Goal: Information Seeking & Learning: Learn about a topic

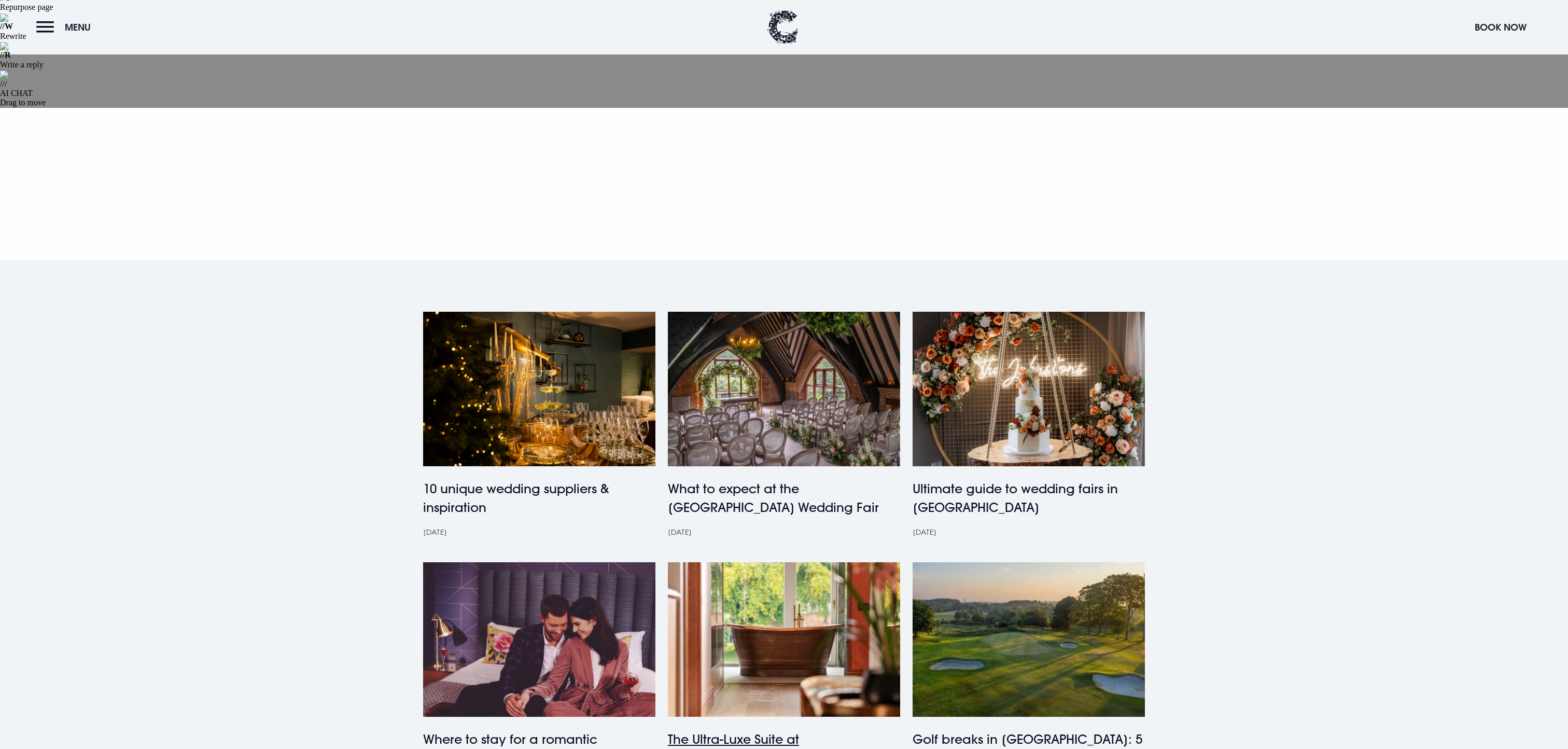
scroll to position [107, 0]
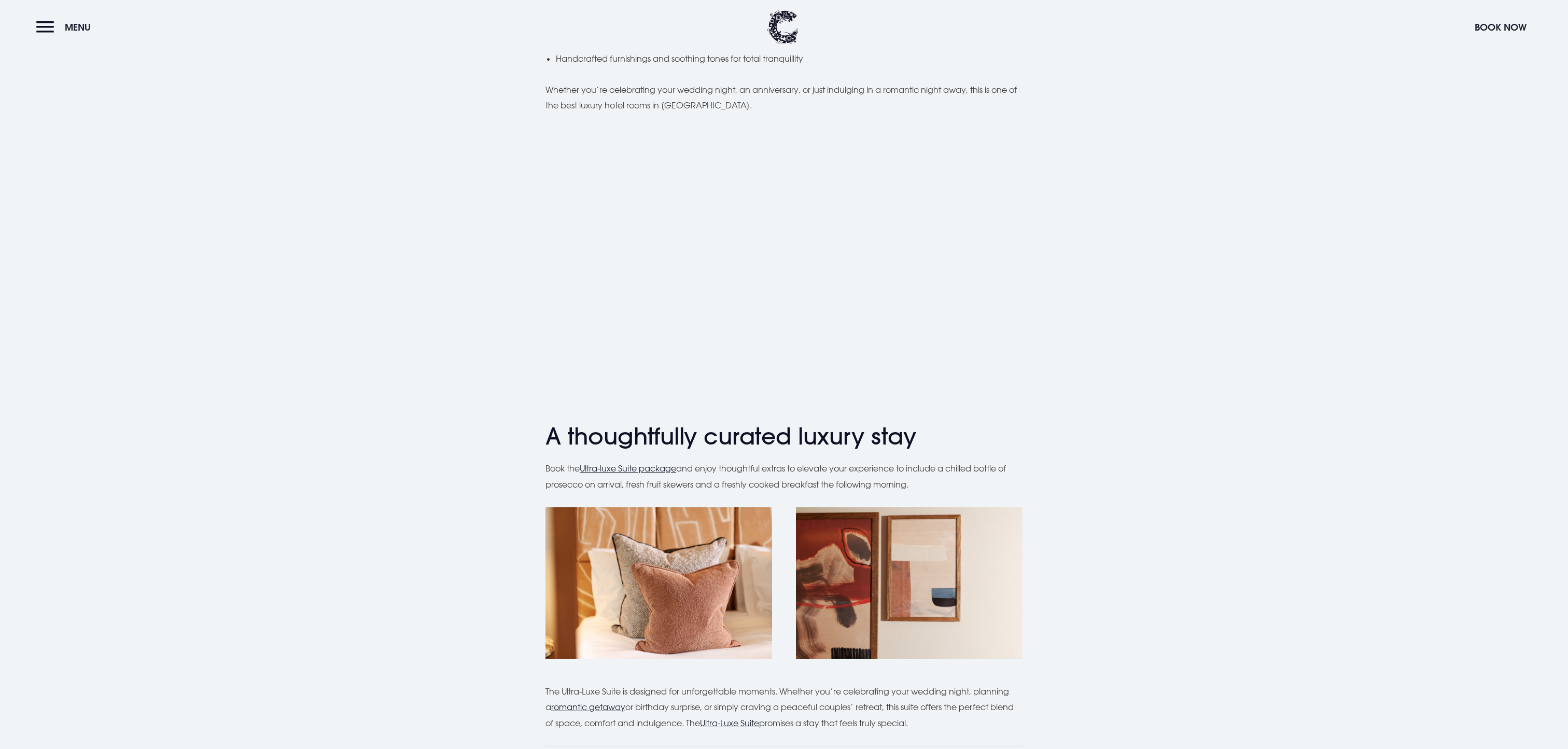
scroll to position [949, 0]
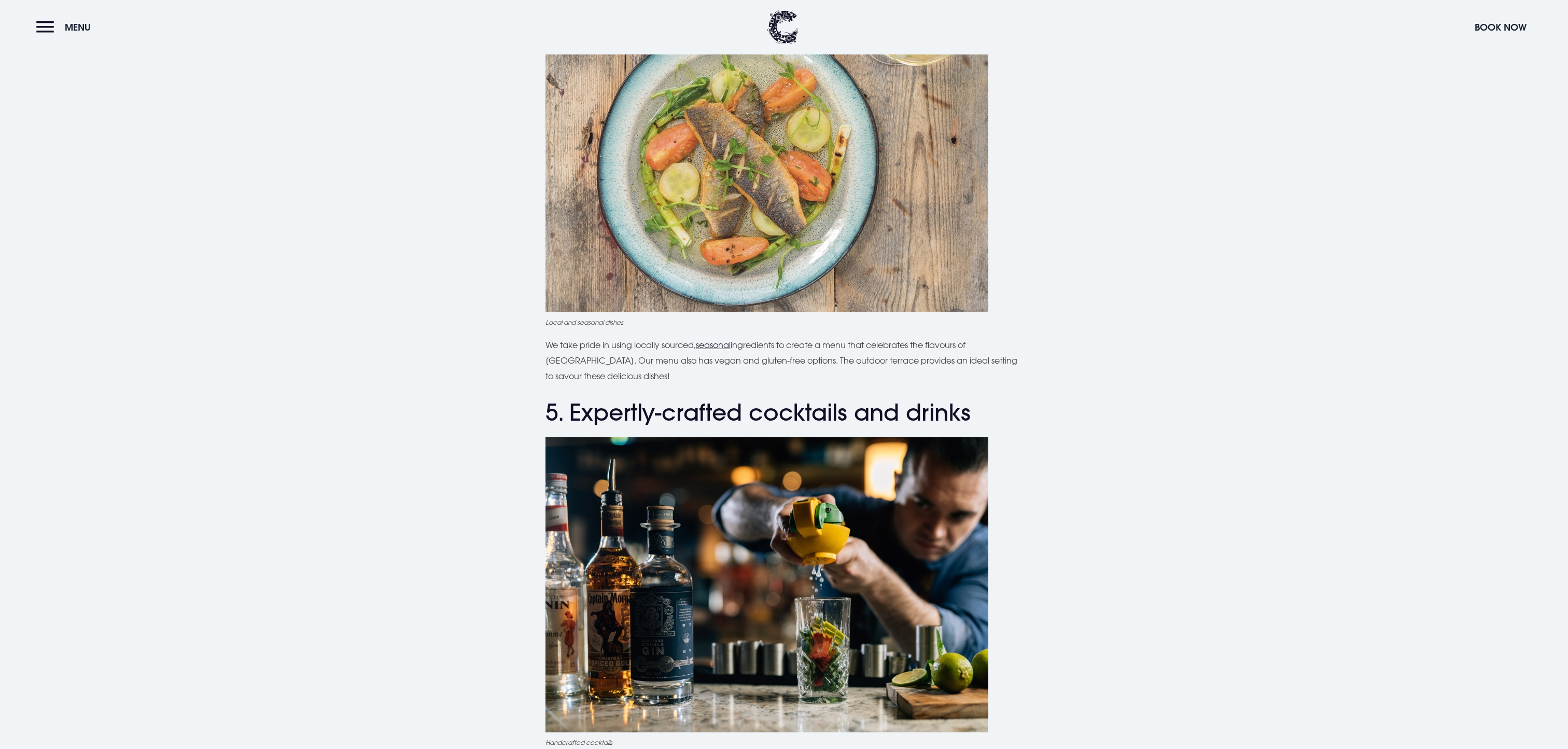
scroll to position [3065, 0]
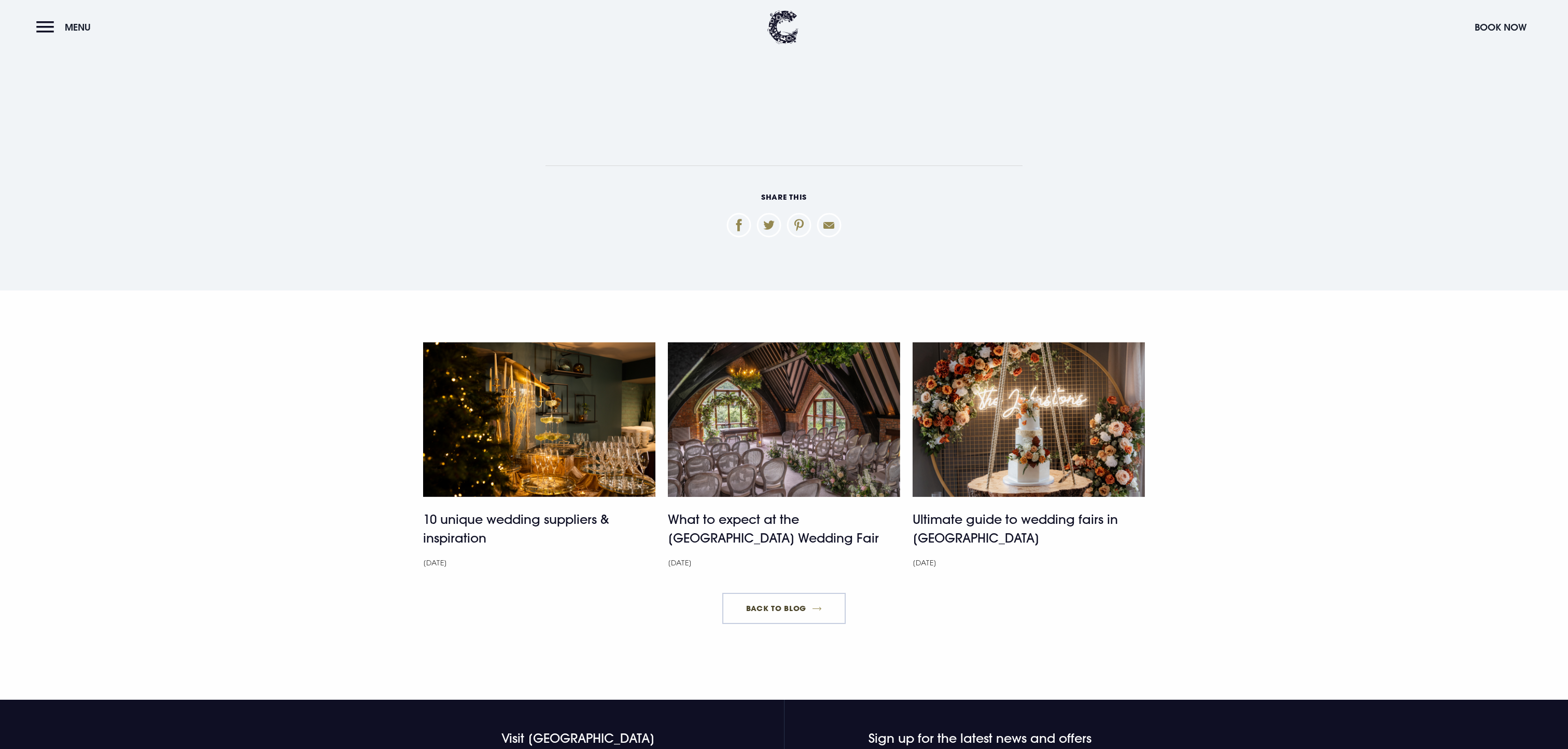
click at [775, 593] on link "Back to blog" at bounding box center [783, 608] width 123 height 31
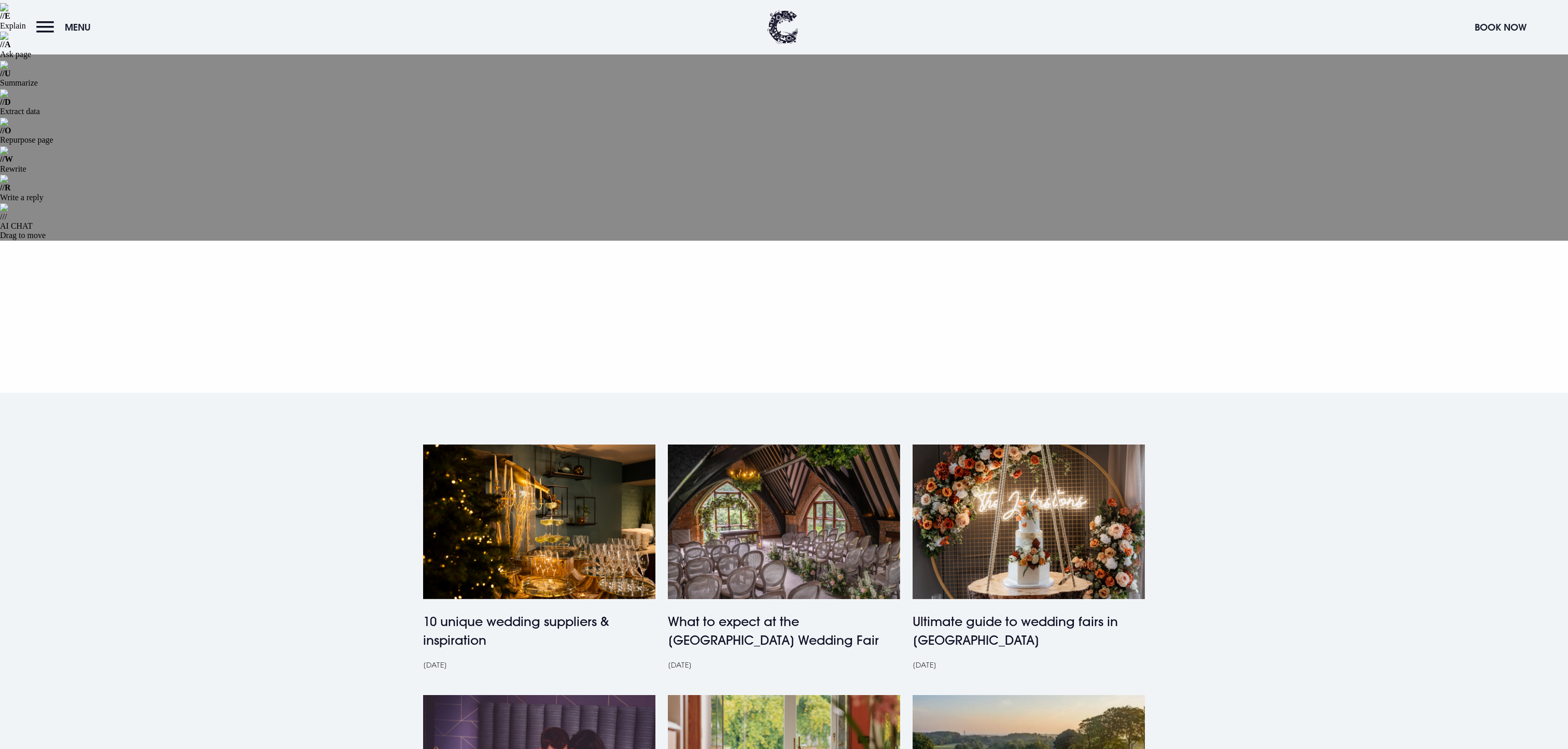
scroll to position [96, 0]
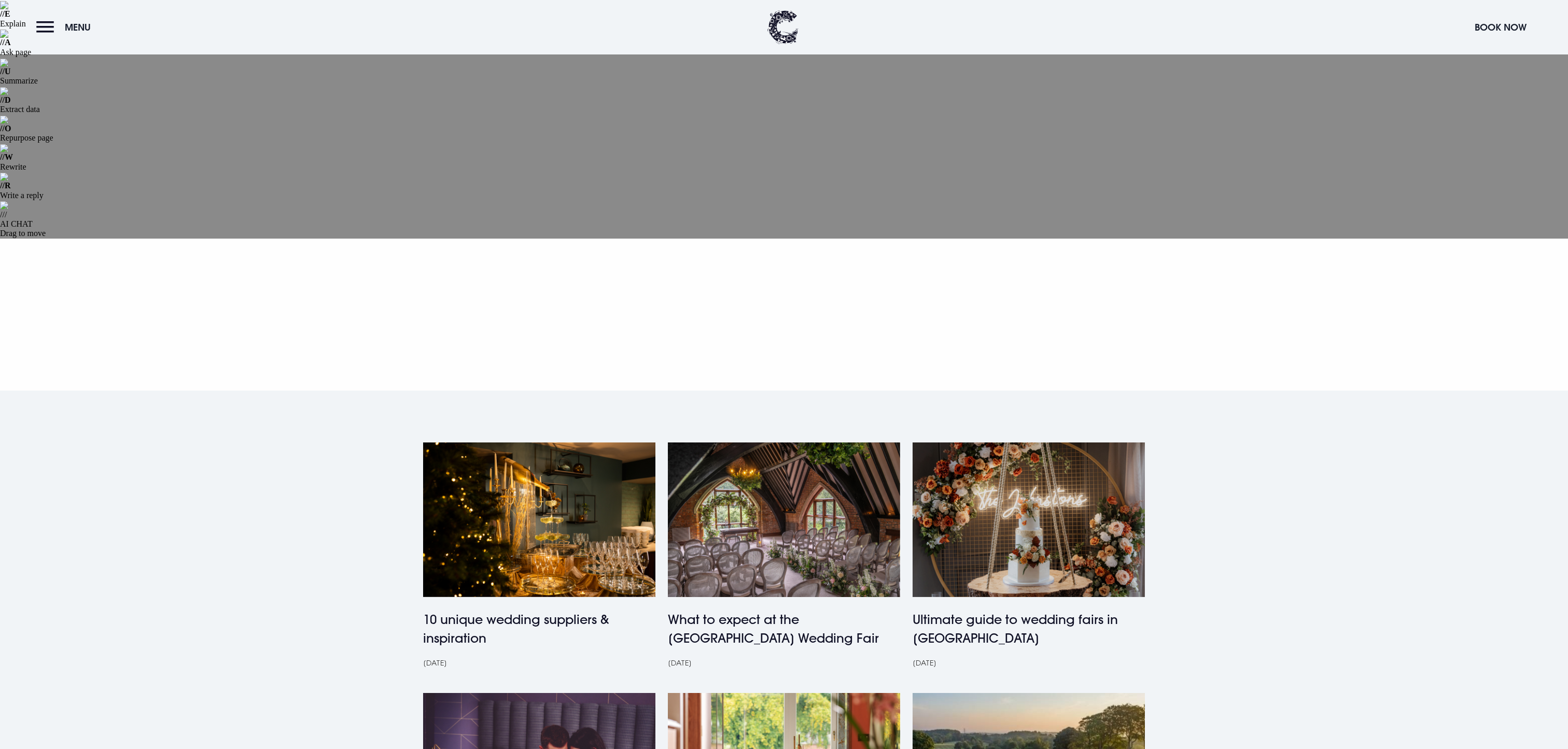
click at [1021, 442] on img at bounding box center [1029, 519] width 233 height 154
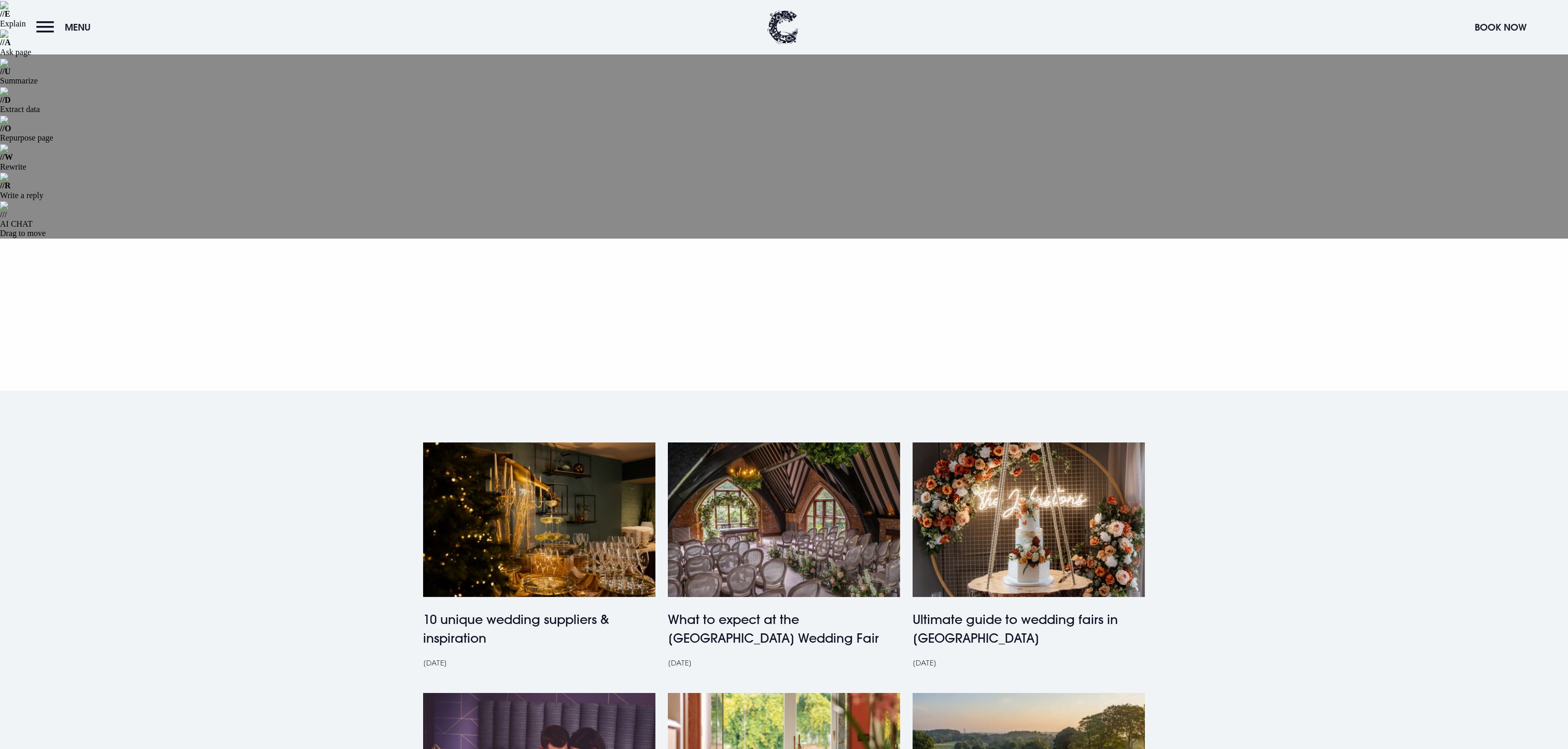
click at [554, 442] on img at bounding box center [539, 519] width 233 height 154
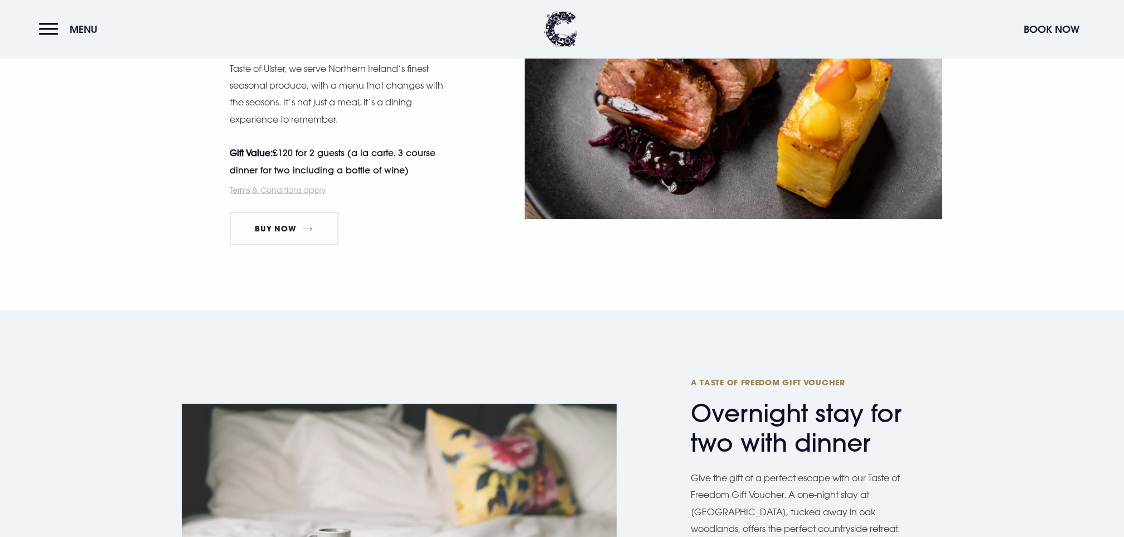
scroll to position [1934, 0]
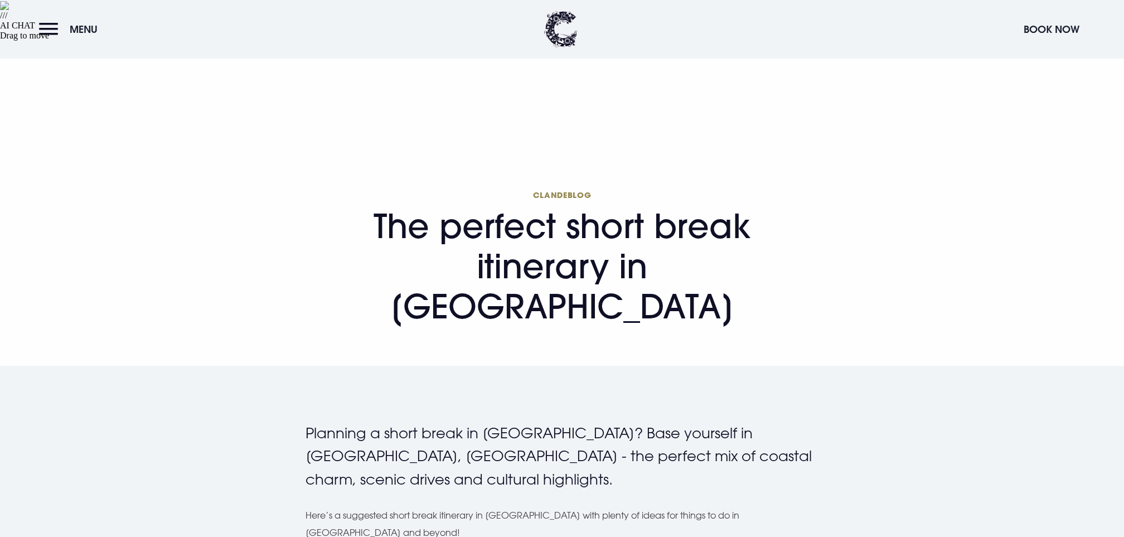
scroll to position [330, 0]
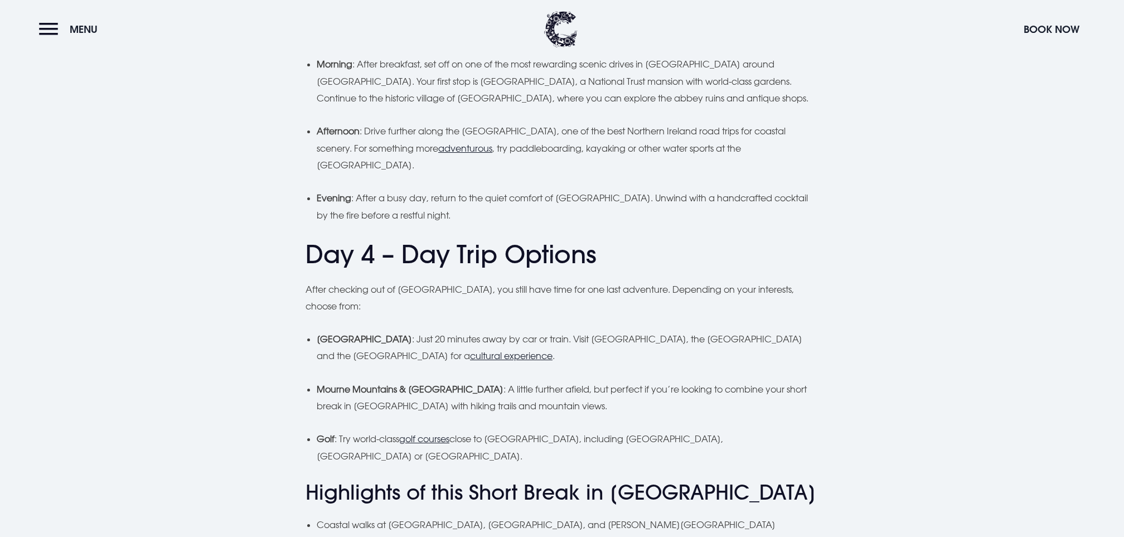
scroll to position [1459, 0]
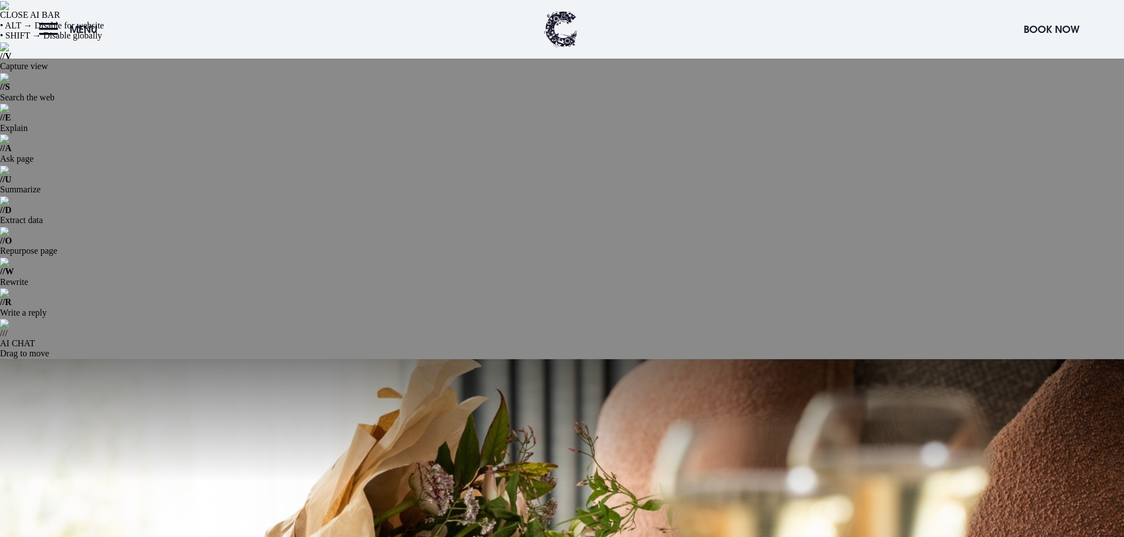
scroll to position [1934, 0]
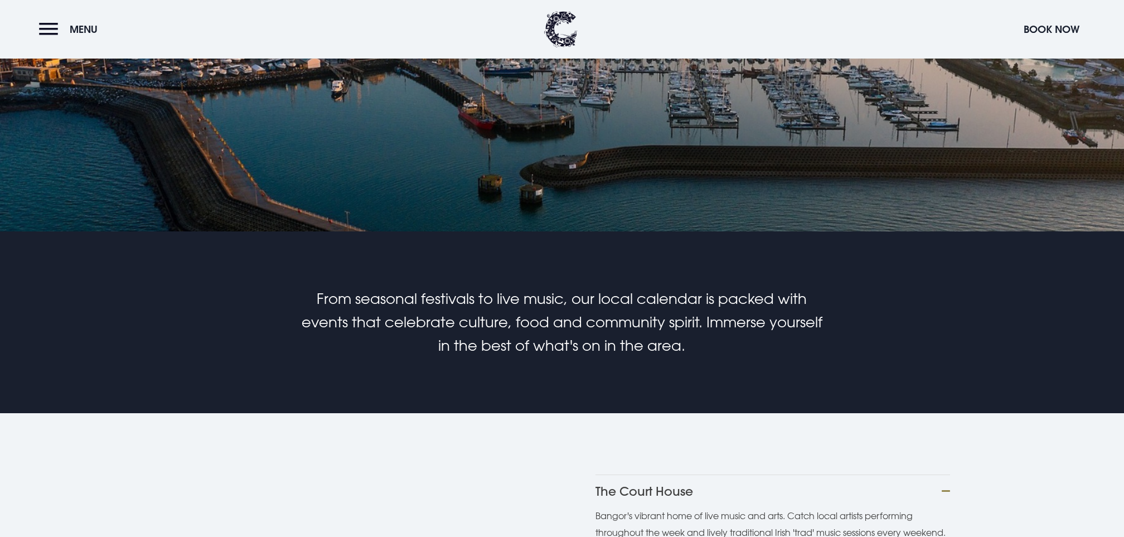
scroll to position [574, 0]
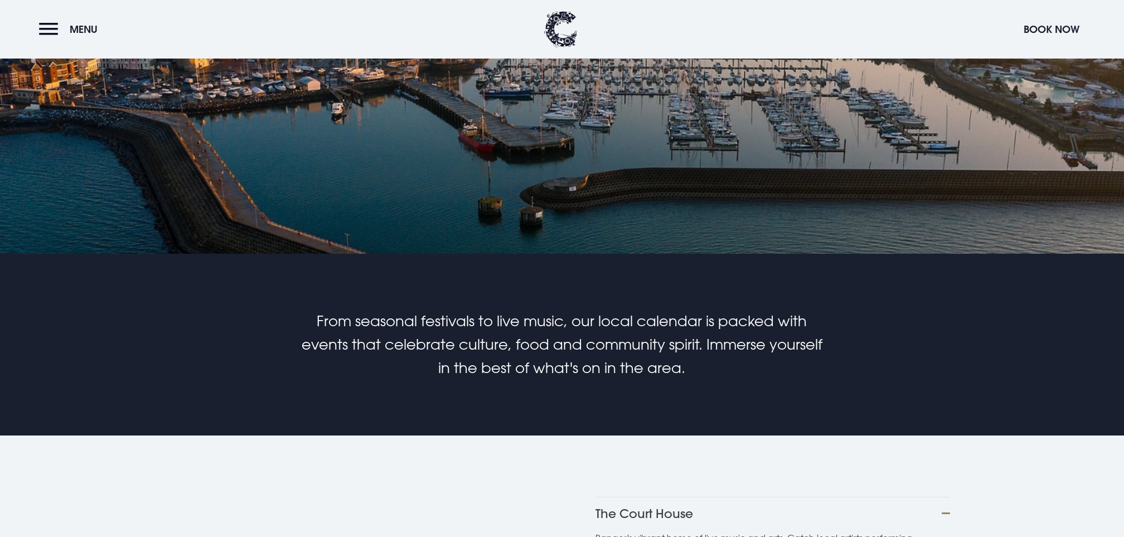
scroll to position [560, 0]
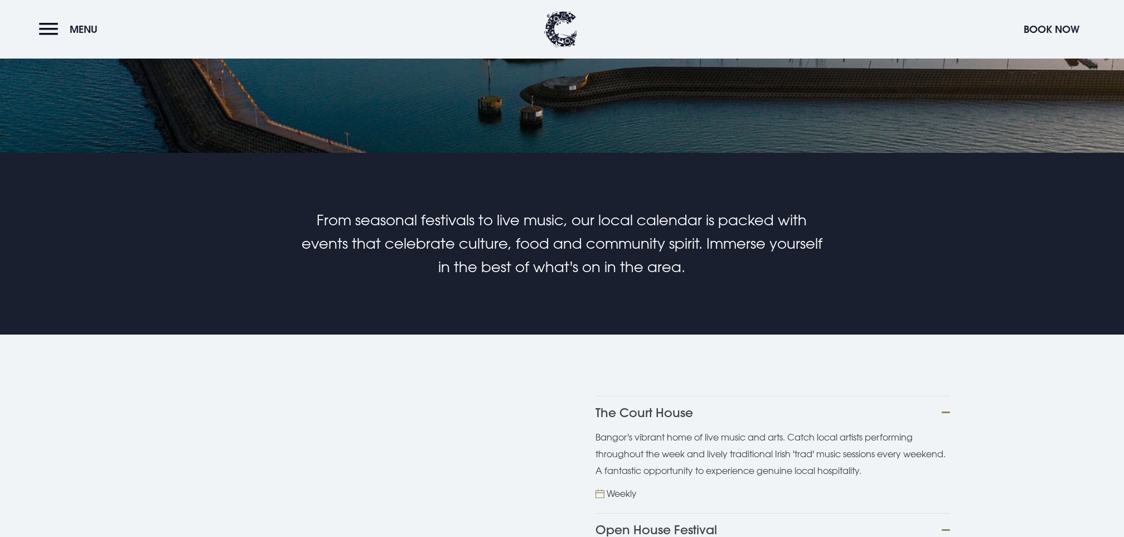
scroll to position [659, 0]
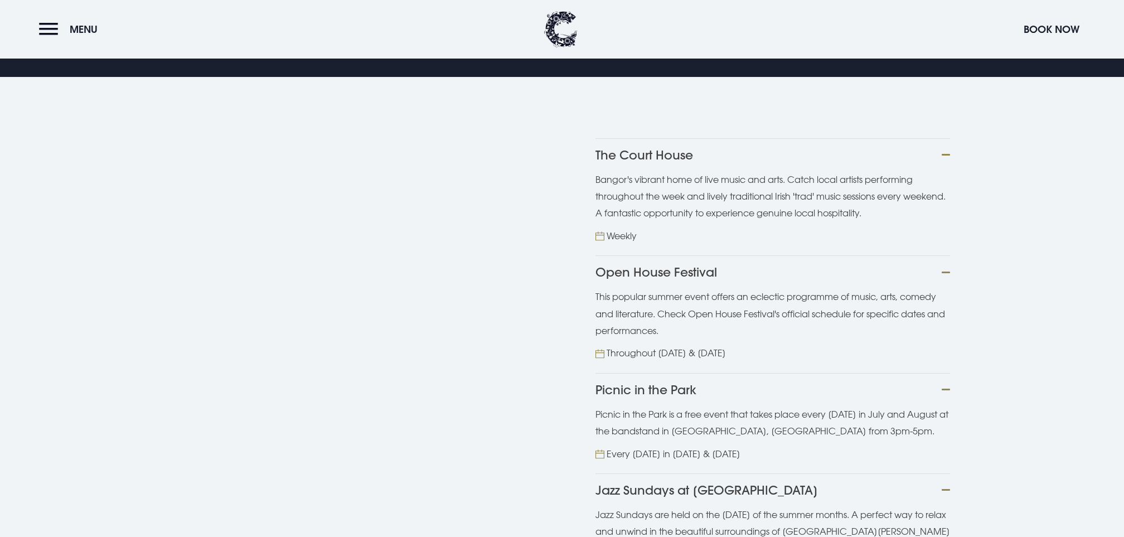
scroll to position [912, 0]
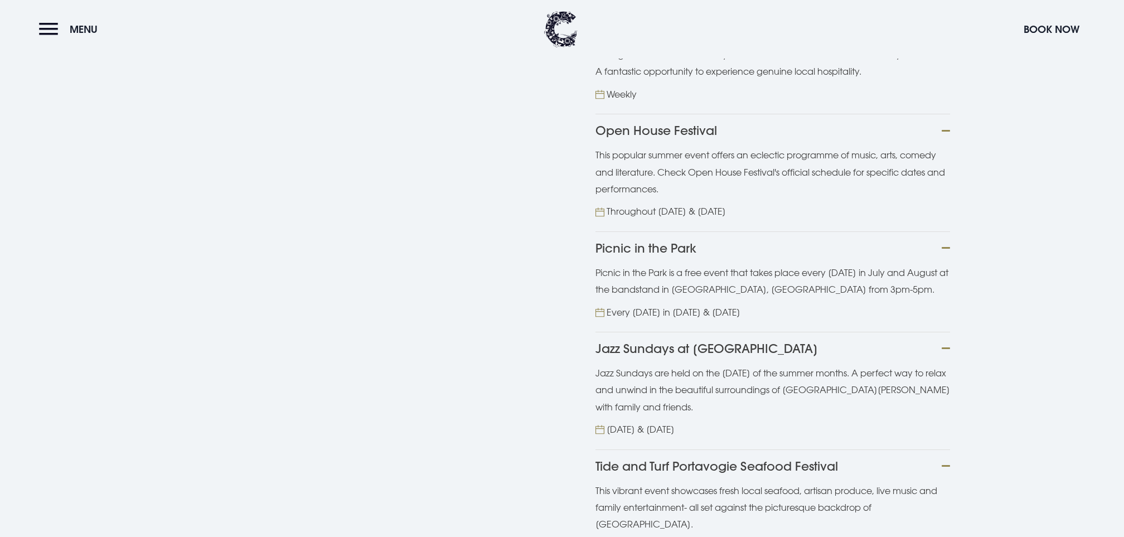
scroll to position [1057, 0]
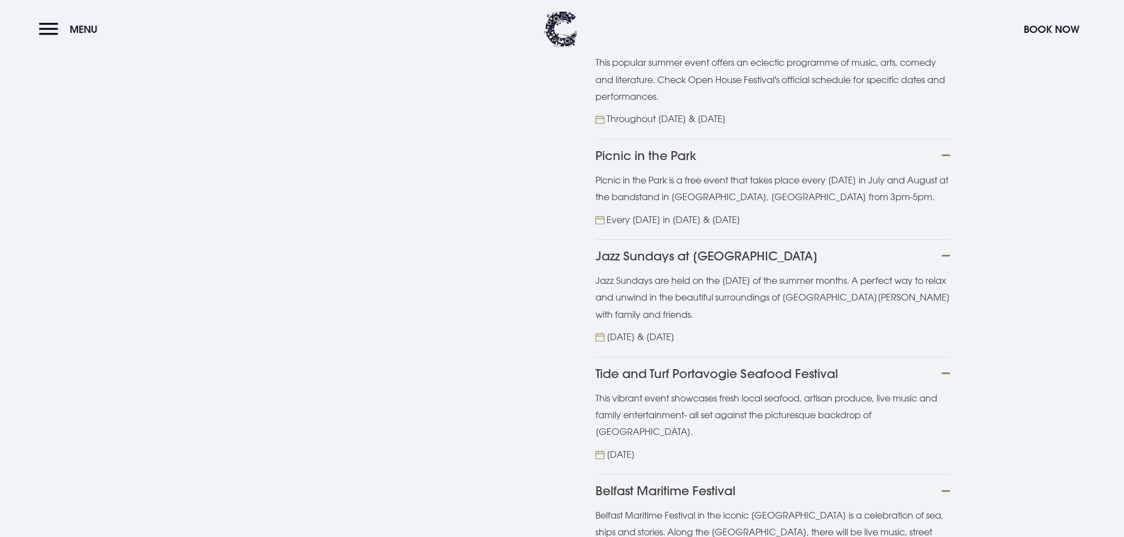
scroll to position [1148, 0]
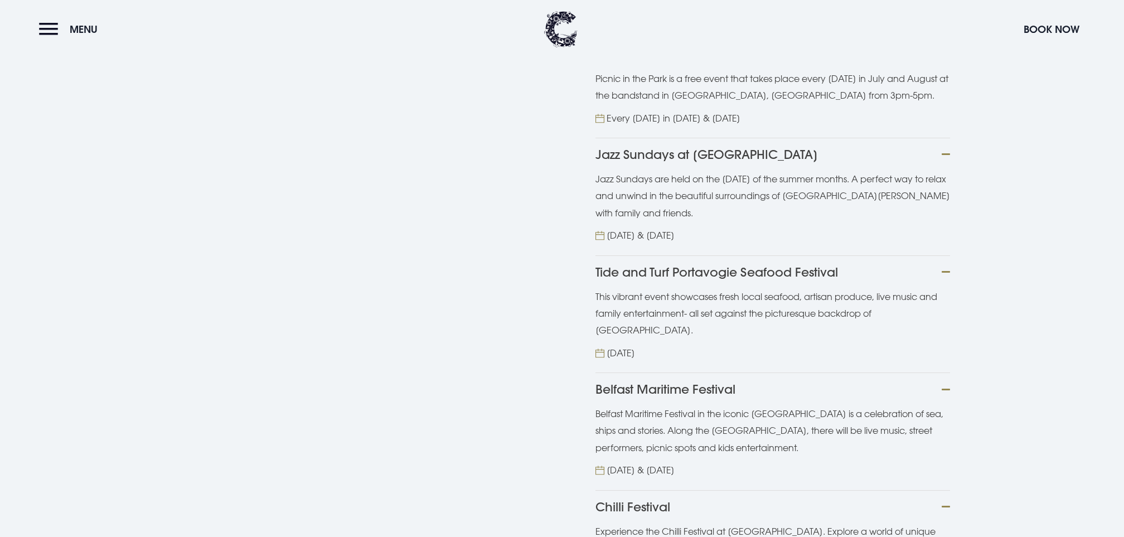
scroll to position [1248, 0]
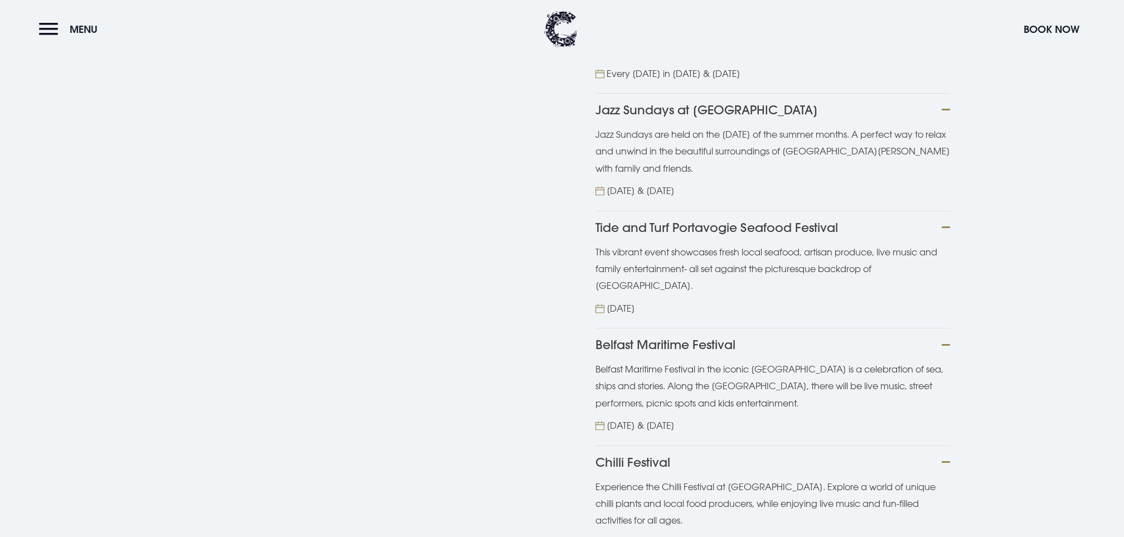
scroll to position [1293, 0]
copy span "Get creative at the Autumn Wreath Workshop in Bangor's Walled Garden. You’ll cr…"
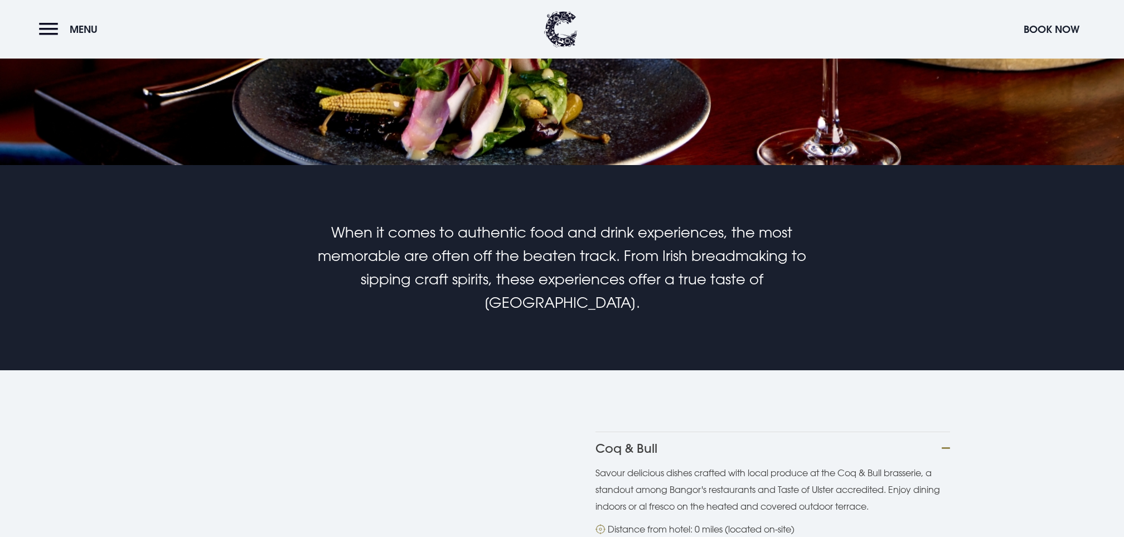
scroll to position [634, 0]
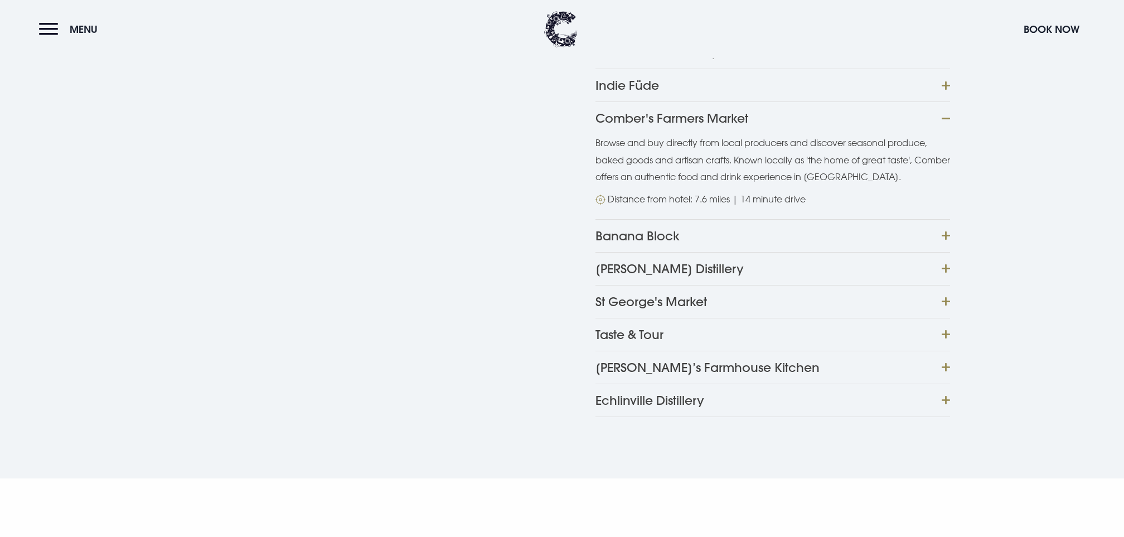
scroll to position [1169, 0]
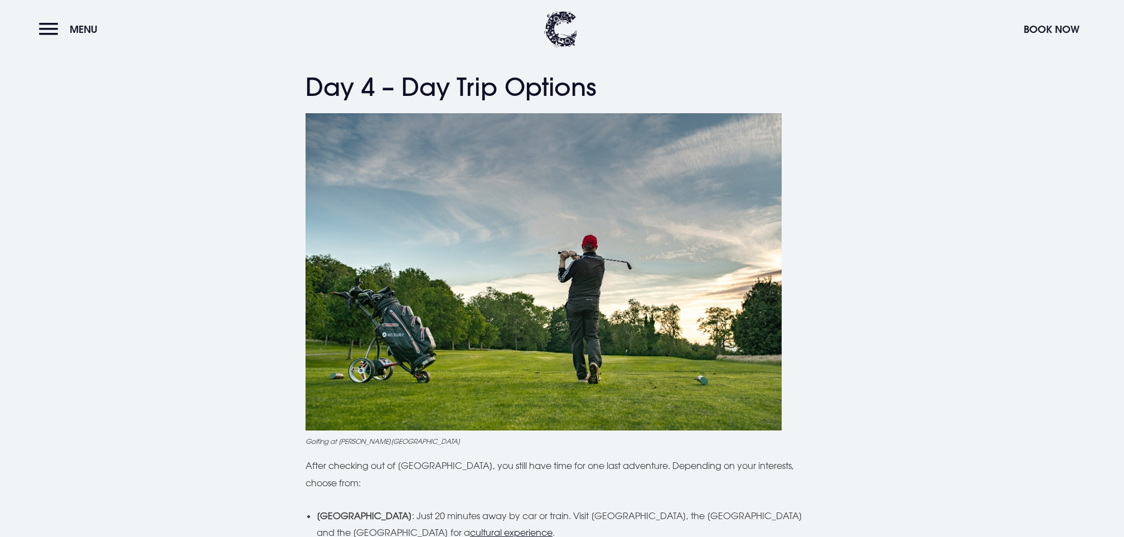
scroll to position [2725, 0]
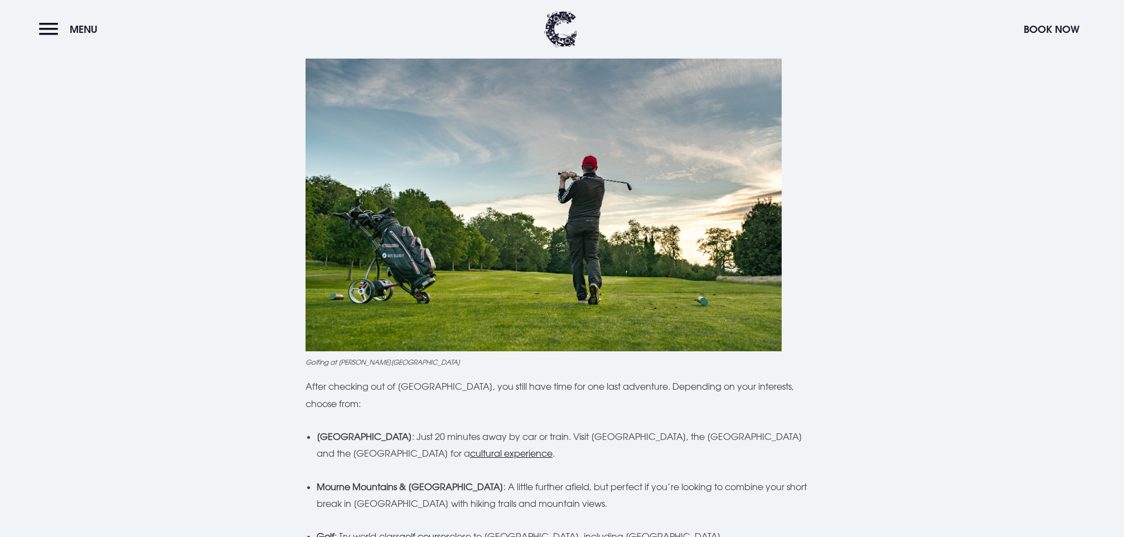
scroll to position [2814, 0]
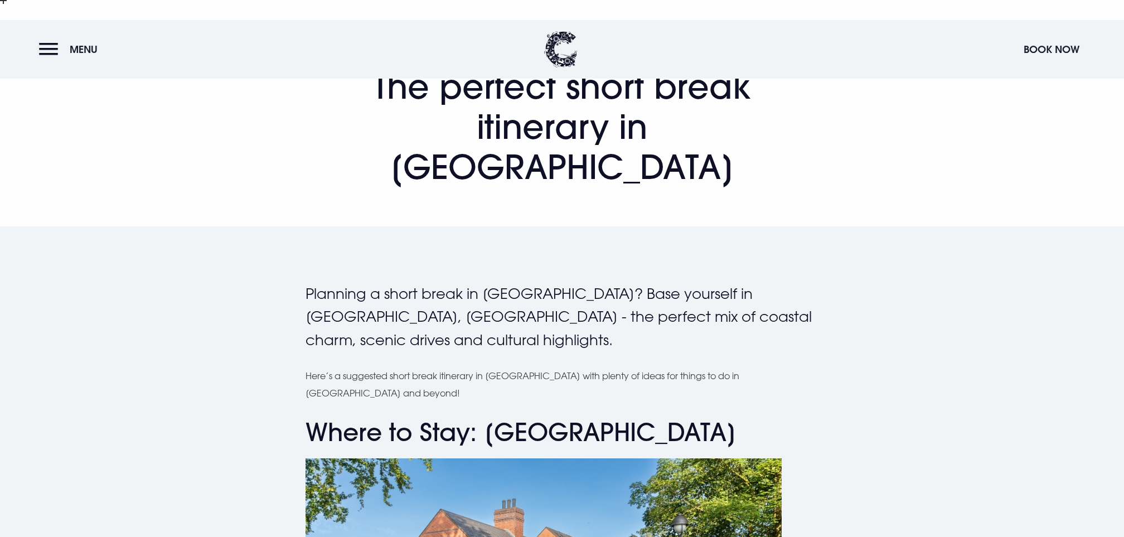
scroll to position [546, 0]
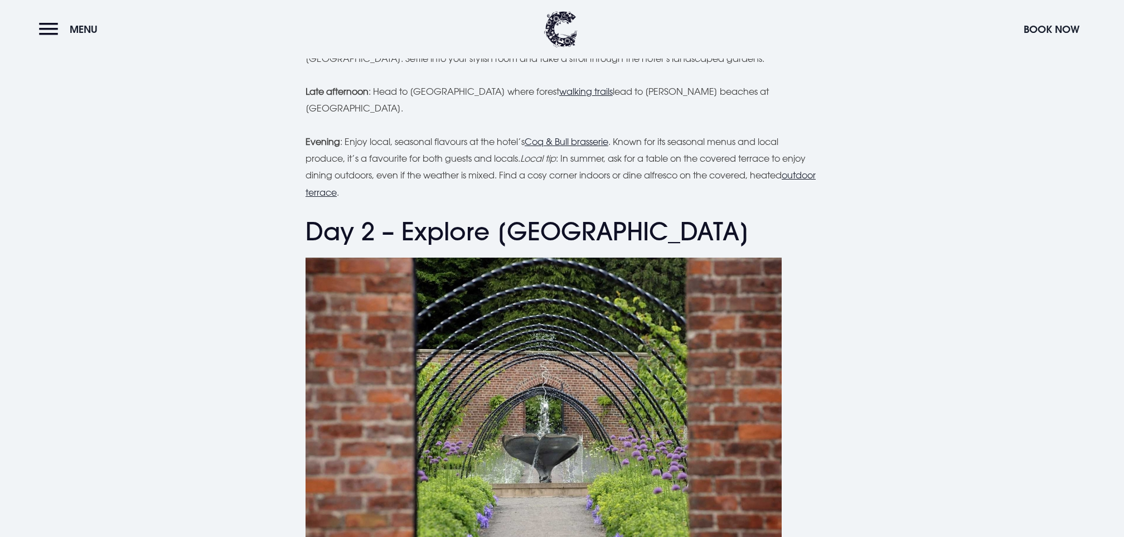
scroll to position [1708, 0]
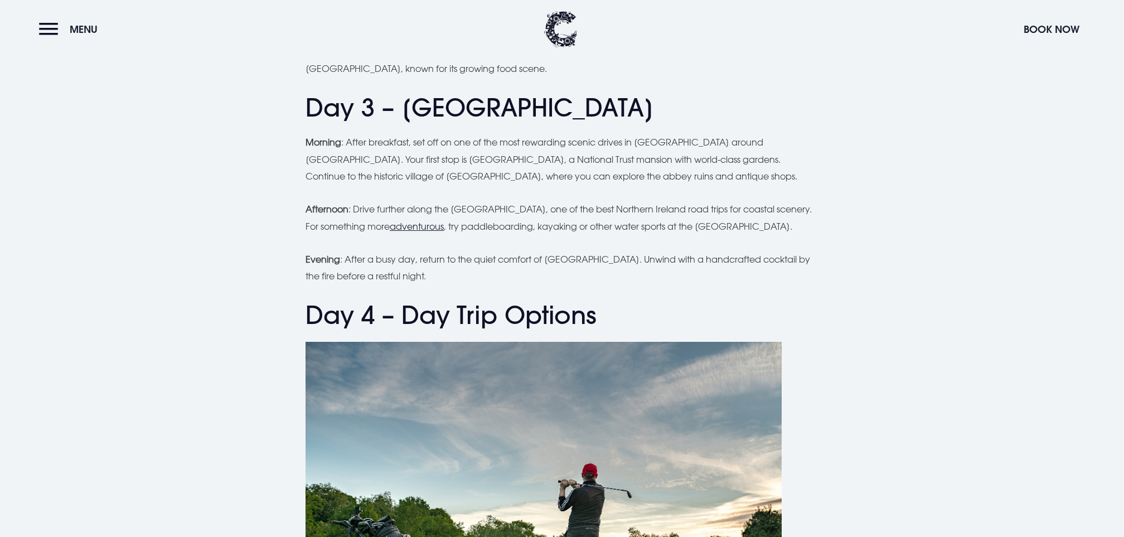
scroll to position [2516, 0]
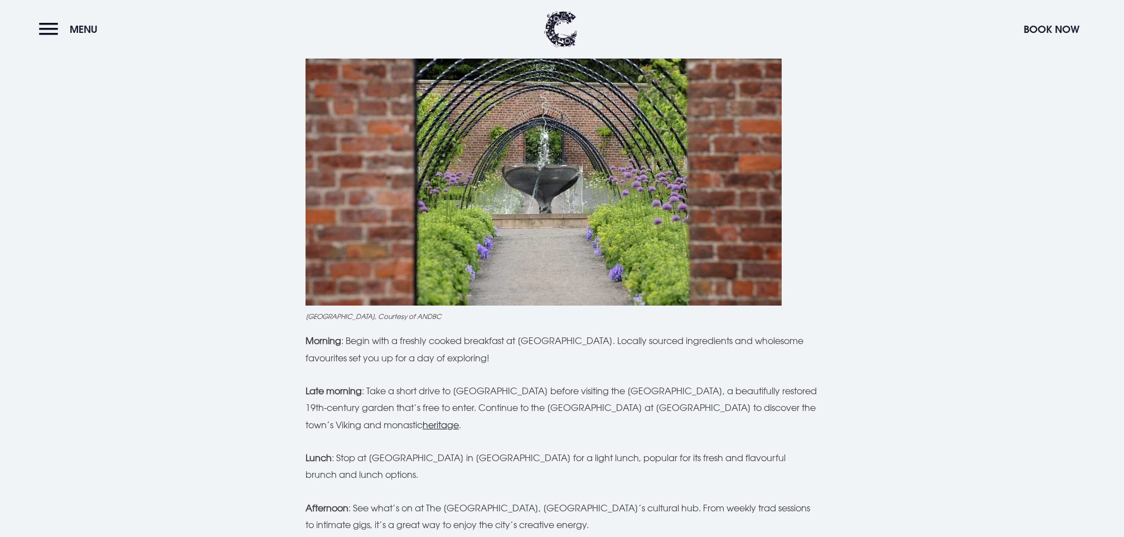
scroll to position [1963, 0]
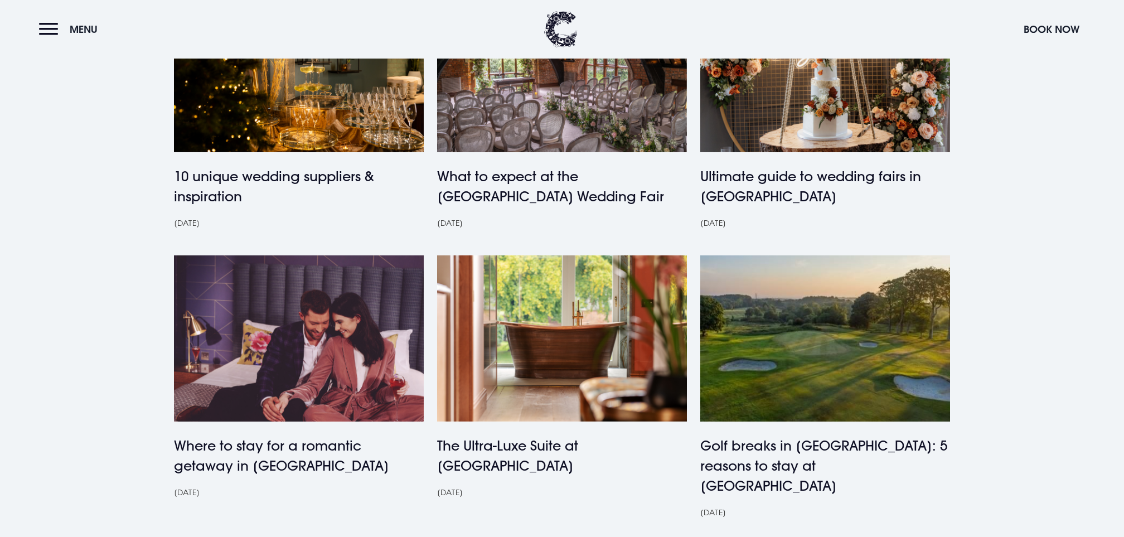
scroll to position [599, 0]
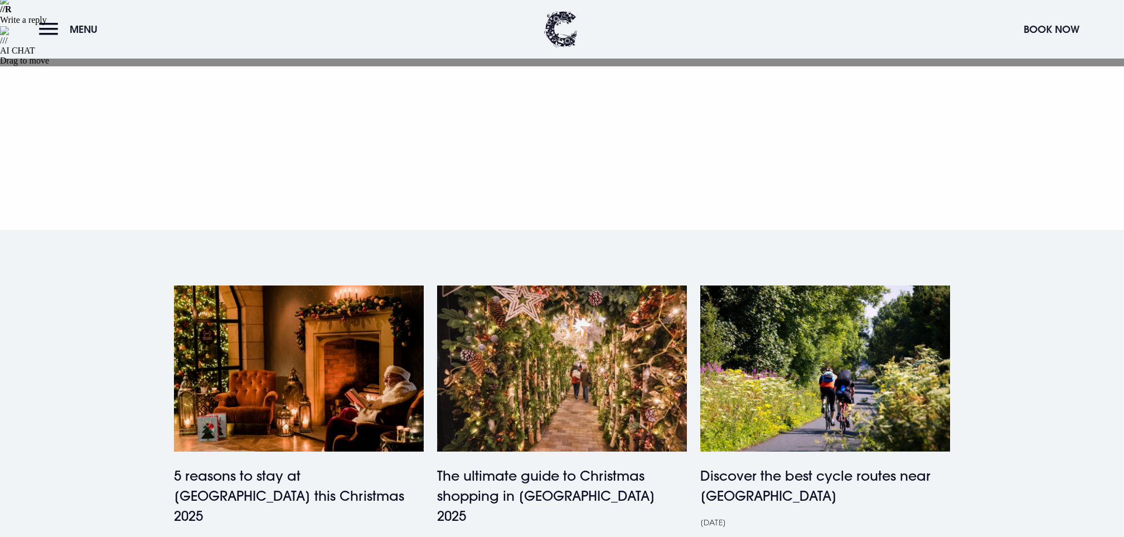
scroll to position [665, 0]
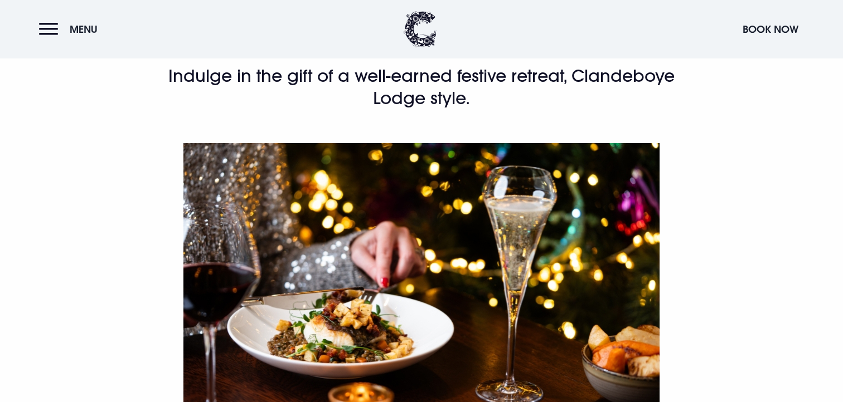
scroll to position [733, 0]
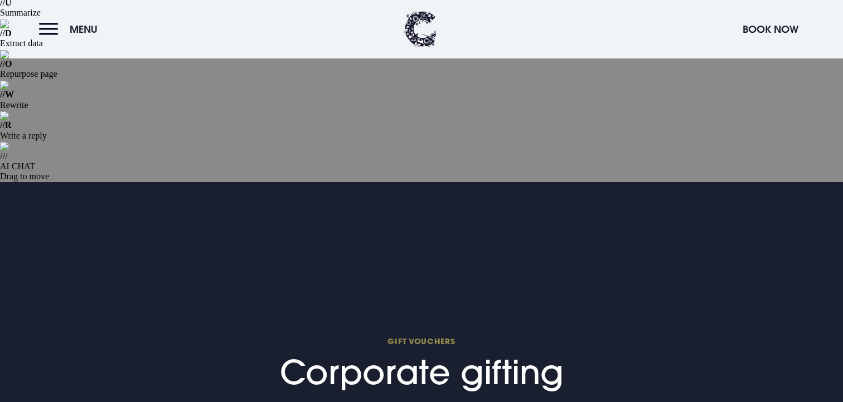
scroll to position [179, 0]
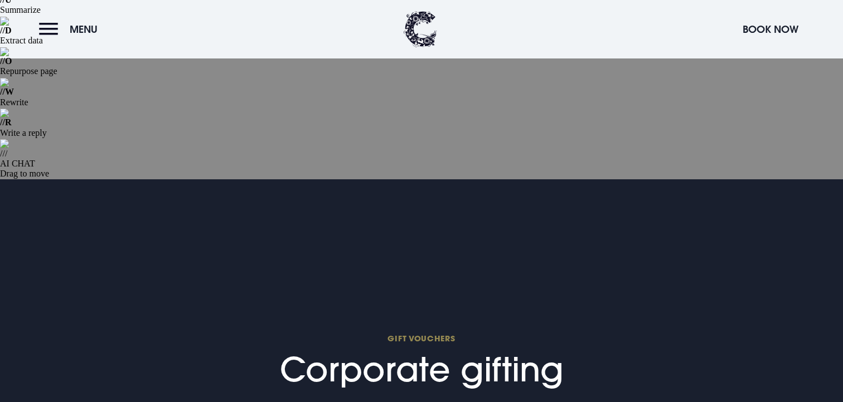
copy div "Give a gift that inspires, delights and leaves a lasting impression. Clandeboye…"
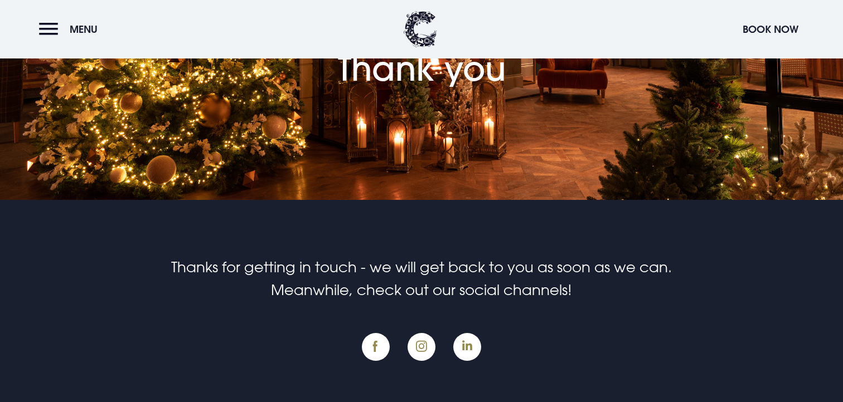
scroll to position [492, 0]
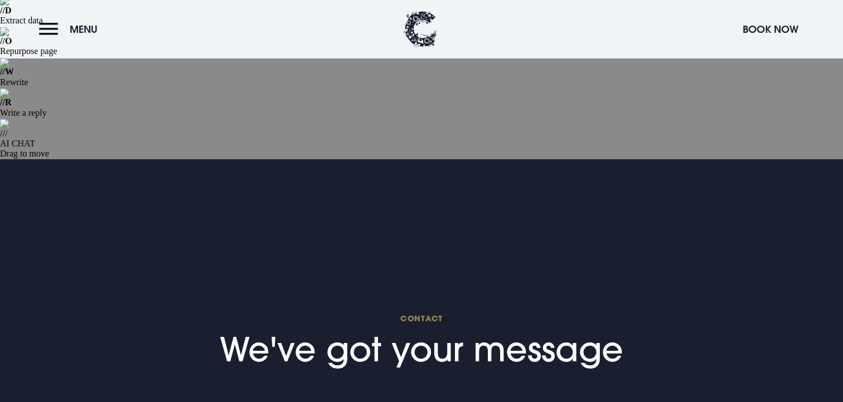
scroll to position [230, 0]
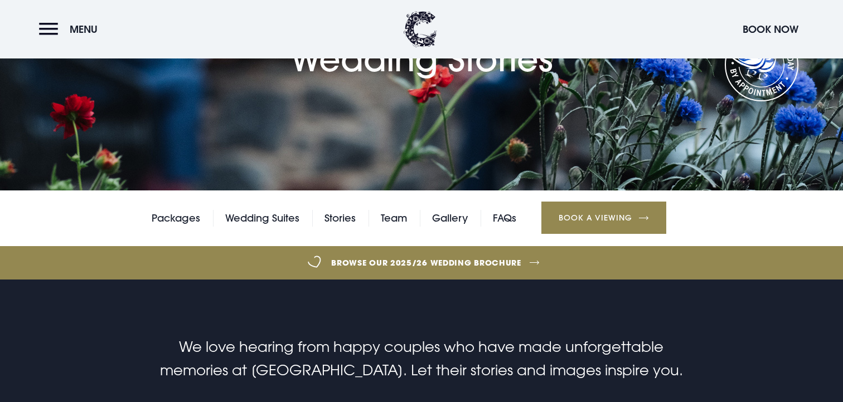
scroll to position [491, 0]
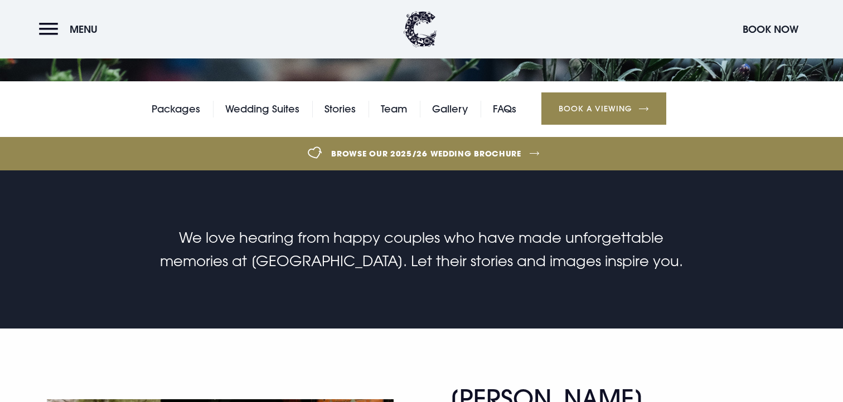
scroll to position [295, 0]
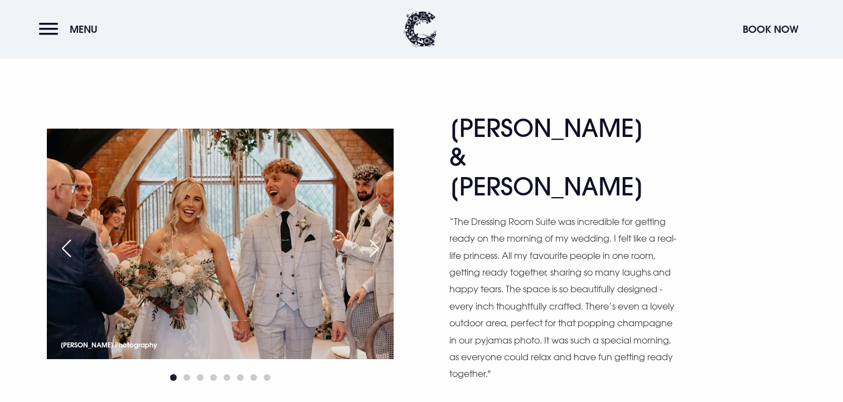
scroll to position [828, 0]
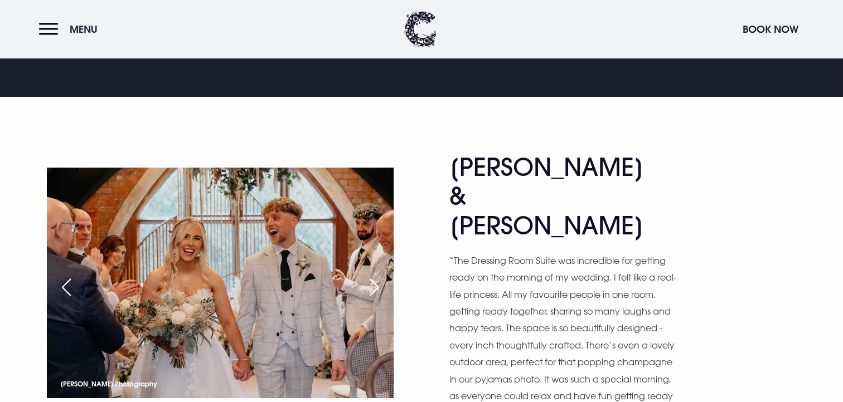
scroll to position [846, 0]
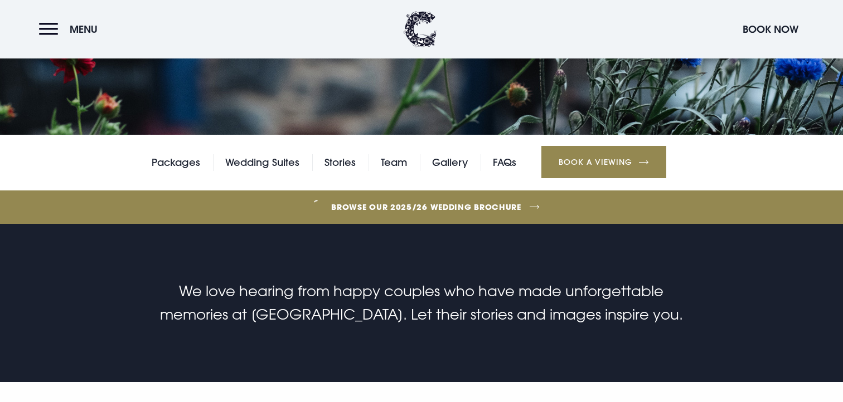
scroll to position [559, 0]
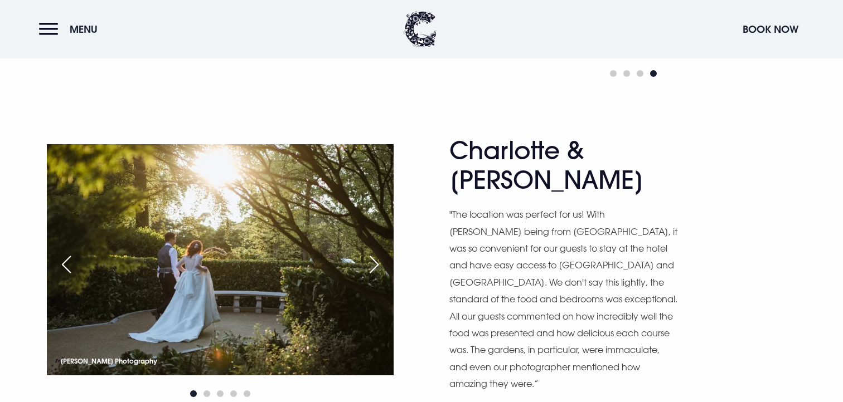
scroll to position [1506, 0]
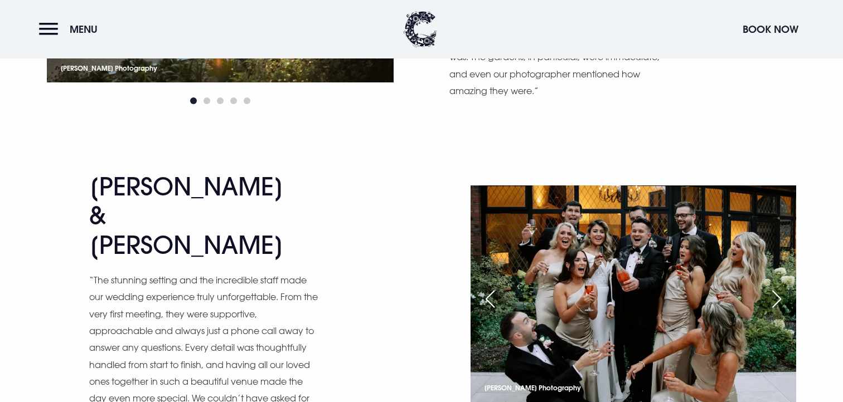
scroll to position [1817, 0]
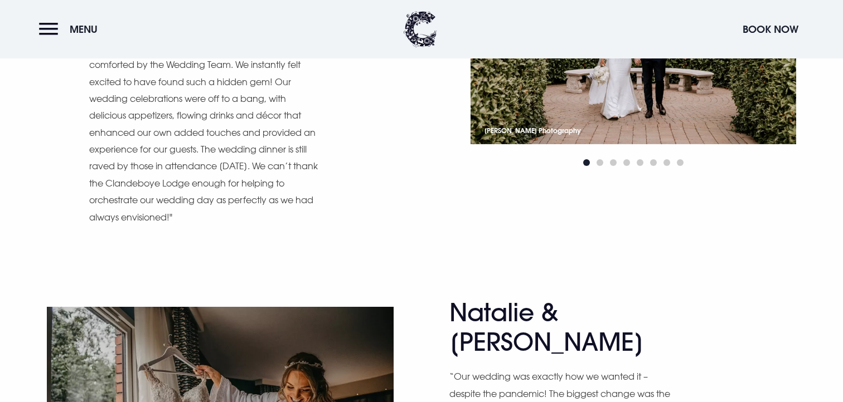
scroll to position [6602, 0]
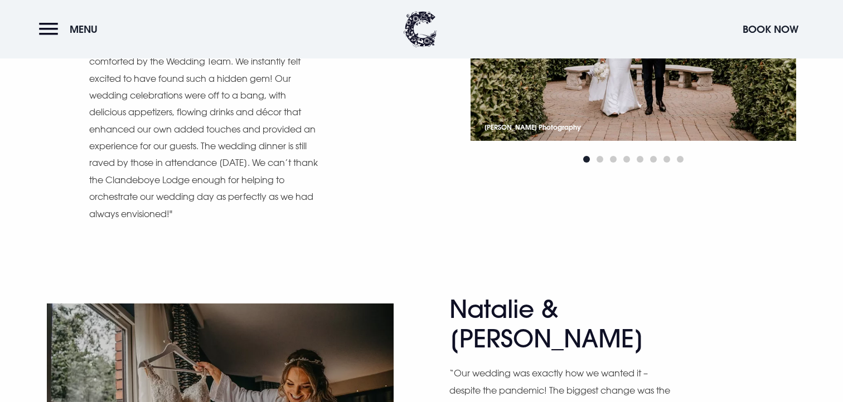
scroll to position [6617, 0]
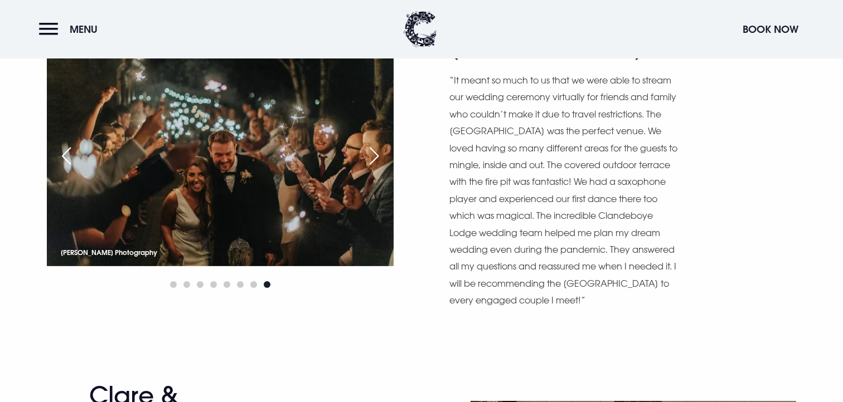
scroll to position [7614, 0]
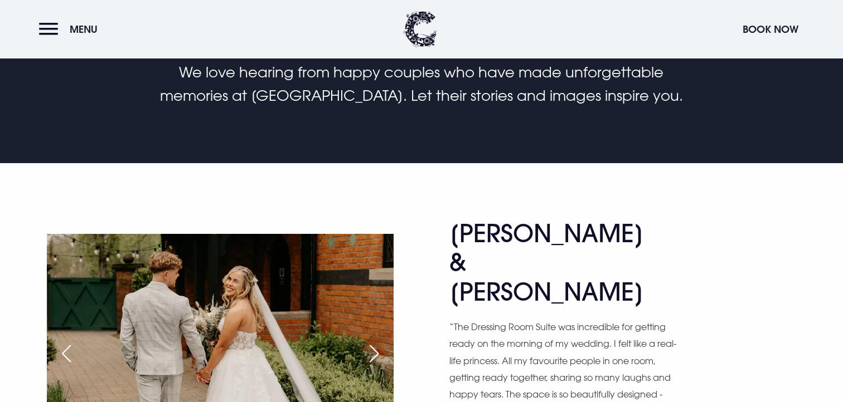
scroll to position [0, 0]
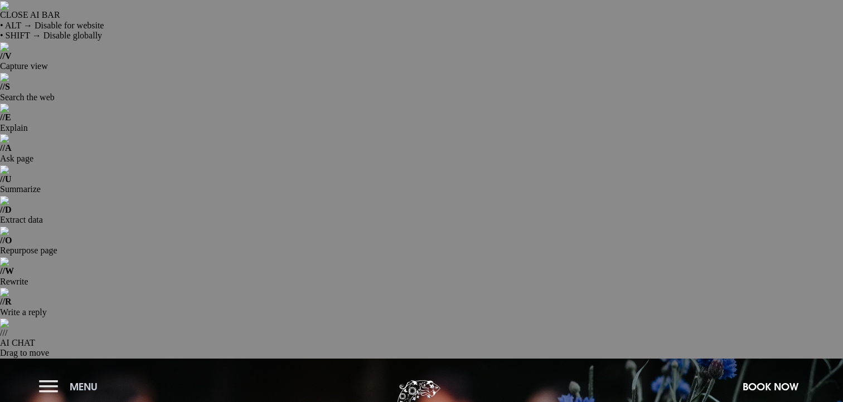
click at [82, 381] on span "Menu" at bounding box center [84, 387] width 28 height 13
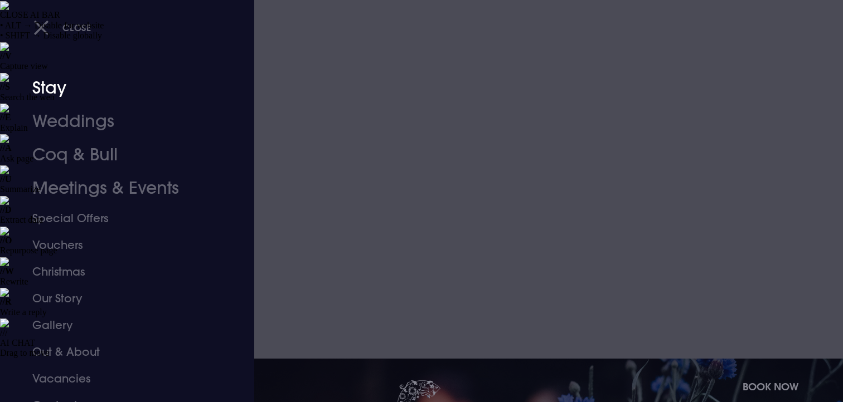
click at [56, 96] on link "Stay" at bounding box center [120, 87] width 176 height 33
click at [64, 114] on link "Weddings" at bounding box center [120, 121] width 176 height 33
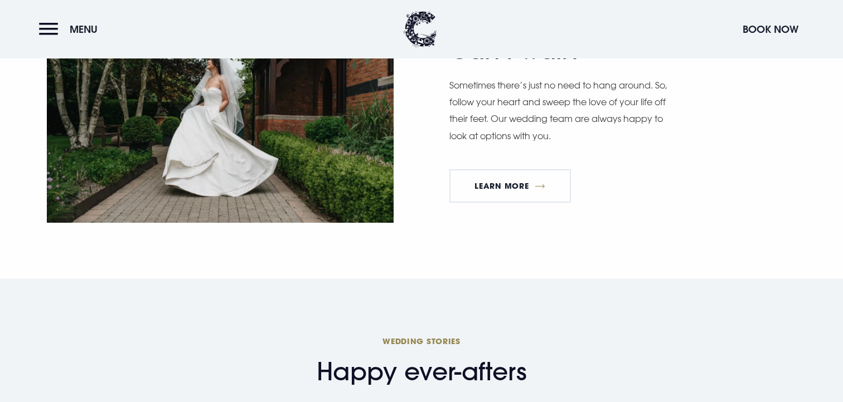
scroll to position [3319, 0]
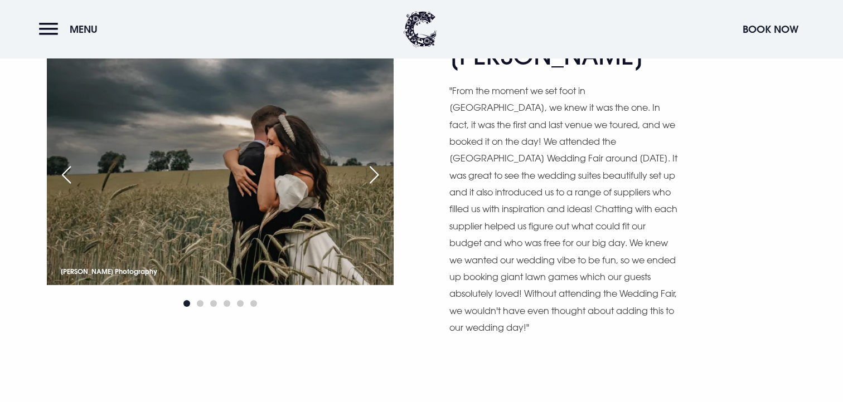
scroll to position [3784, 0]
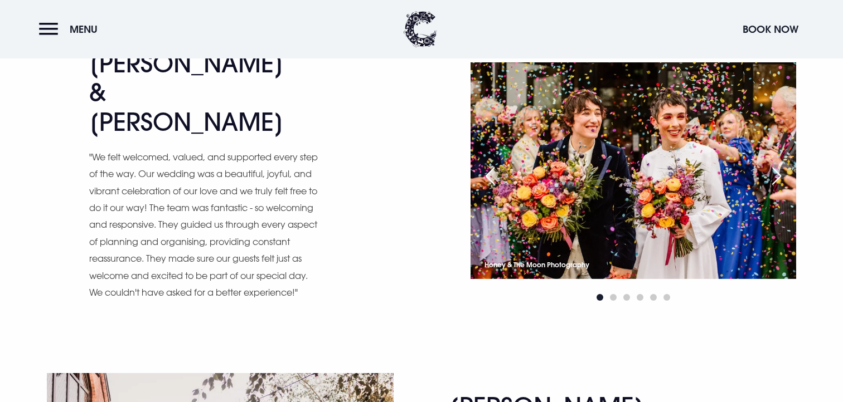
scroll to position [4146, 0]
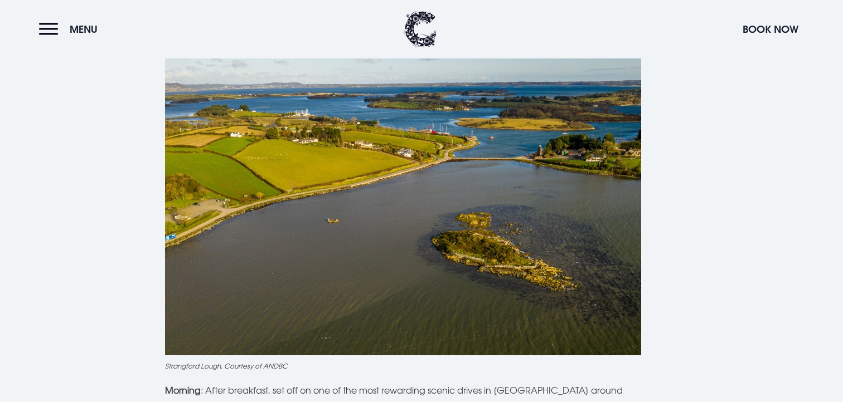
scroll to position [2566, 0]
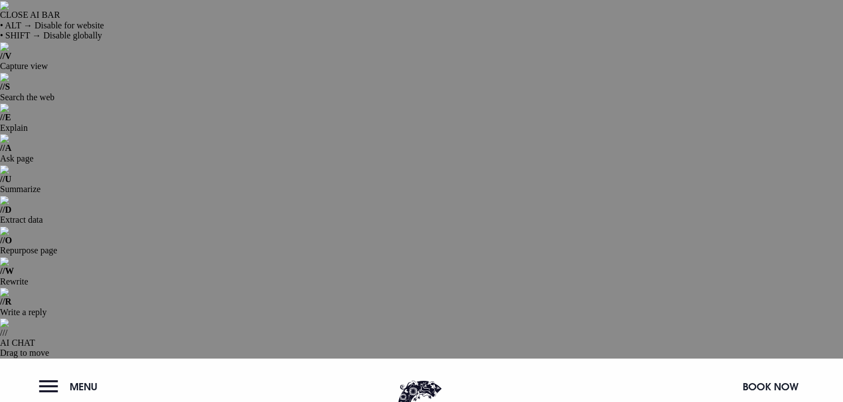
checkbox input "true"
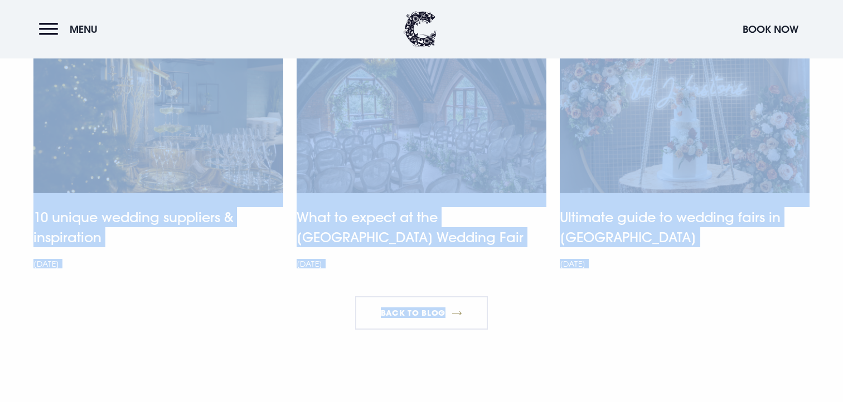
drag, startPoint x: 168, startPoint y: 182, endPoint x: 428, endPoint y: 94, distance: 274.5
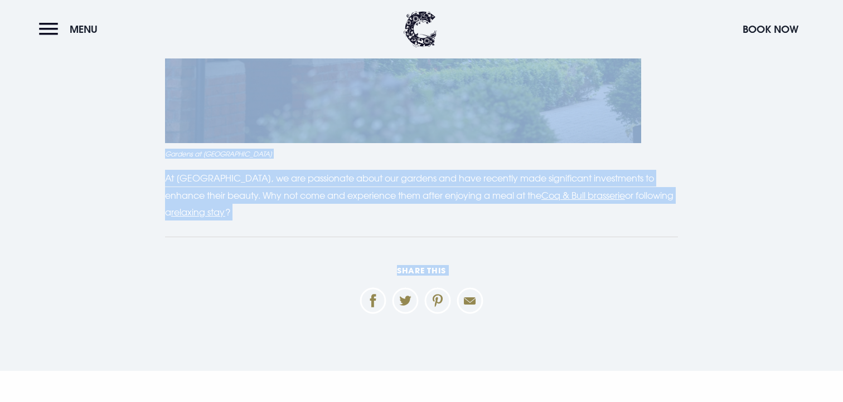
scroll to position [3020, 0]
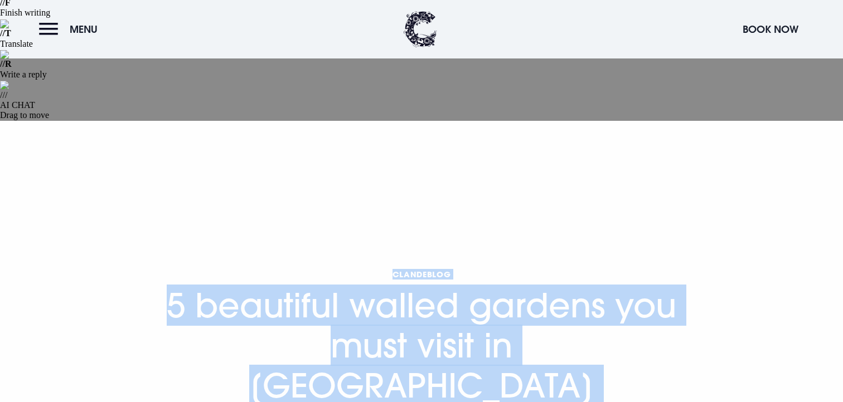
scroll to position [0, 0]
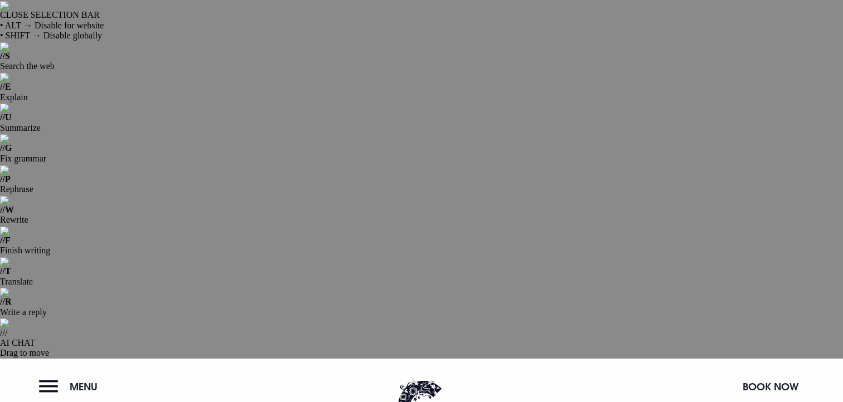
drag, startPoint x: 314, startPoint y: 159, endPoint x: 157, endPoint y: 171, distance: 158.2
copy main "5 beautiful walled gardens you must visit in Northern Ireland Northern Ireland …"
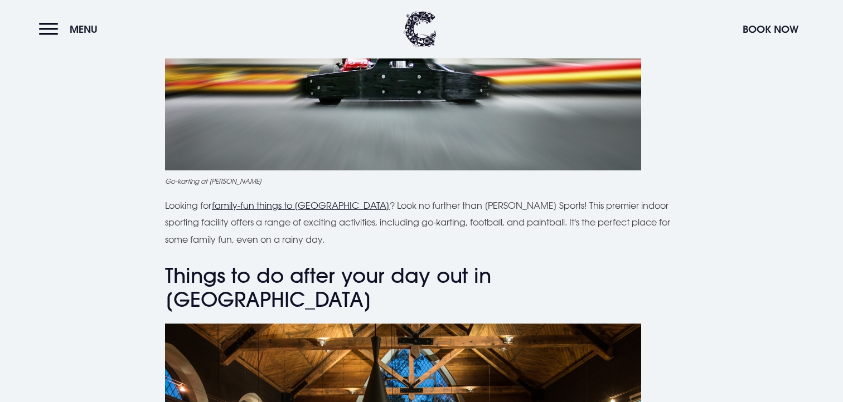
scroll to position [5393, 0]
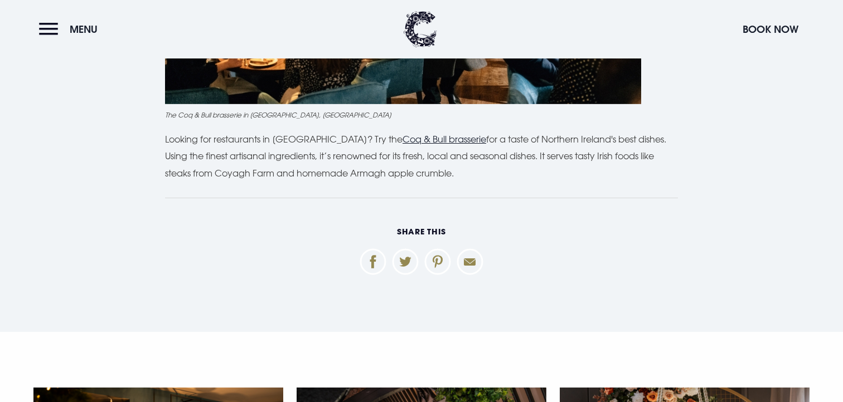
scroll to position [3925, 0]
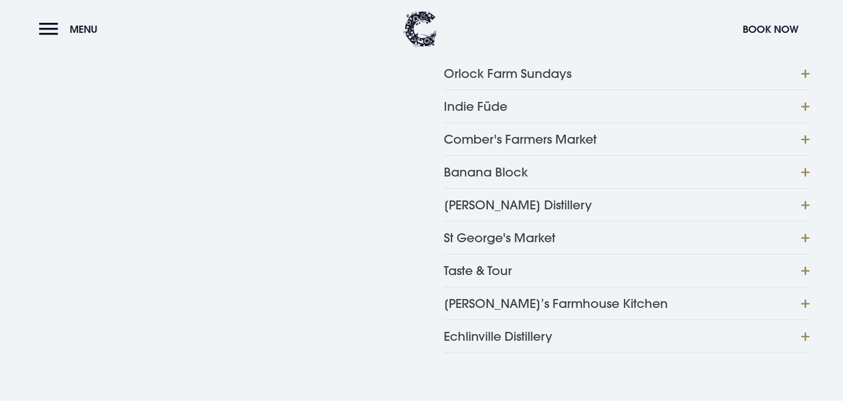
scroll to position [992, 0]
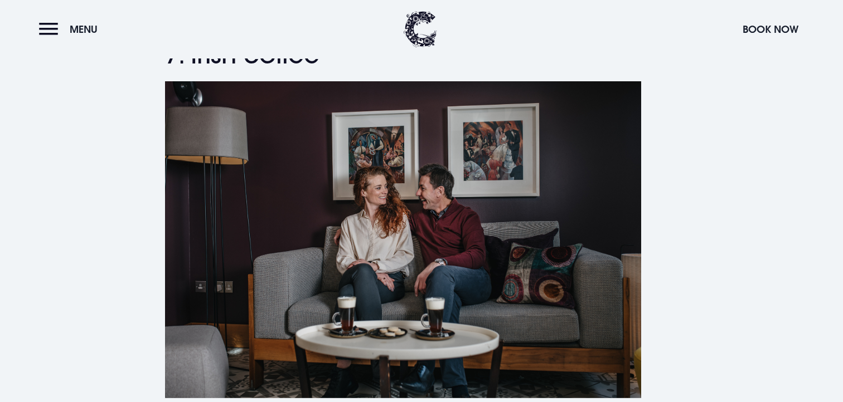
scroll to position [2477, 0]
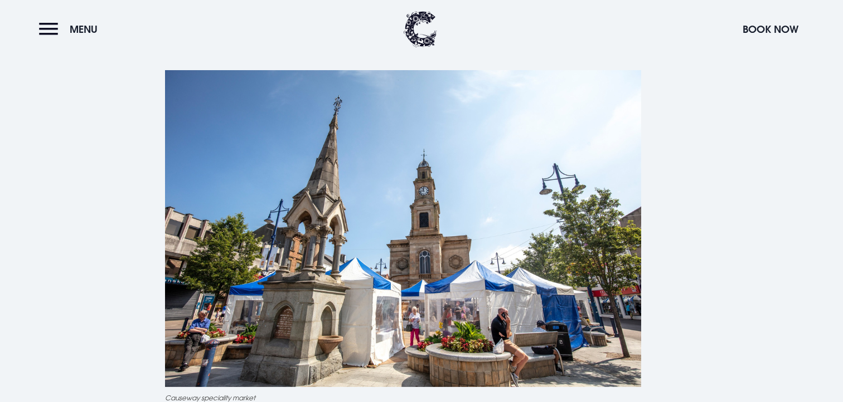
scroll to position [4190, 0]
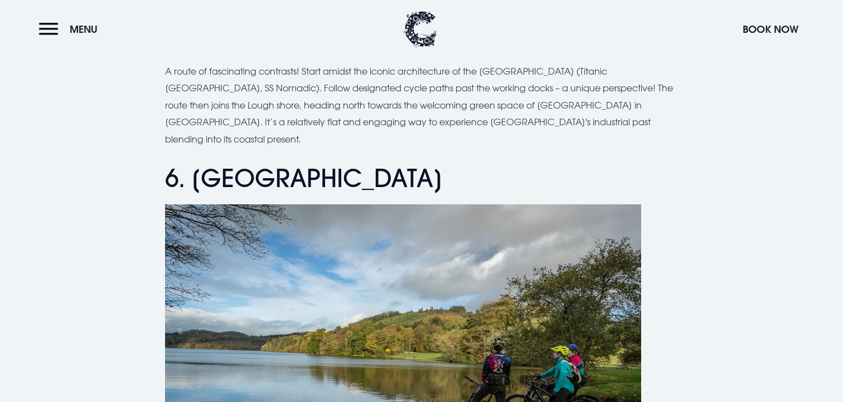
scroll to position [2379, 0]
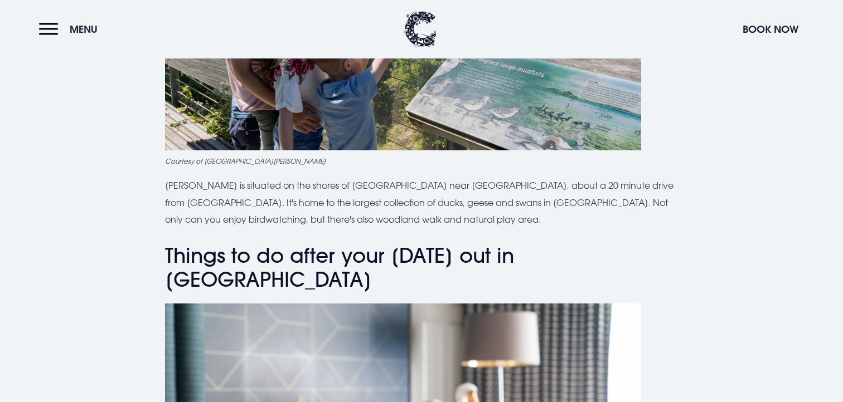
scroll to position [5011, 0]
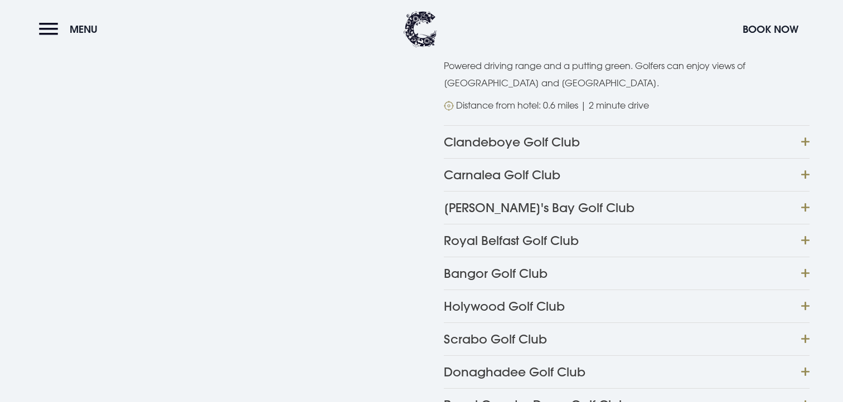
scroll to position [969, 0]
